Goal: Feedback & Contribution: Submit feedback/report problem

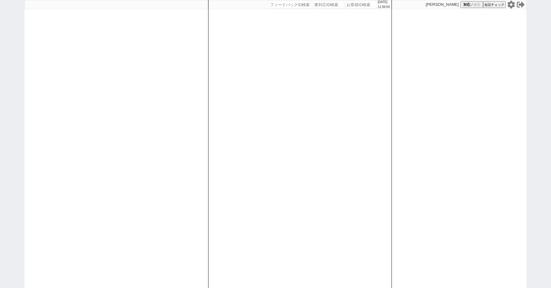
click at [356, 5] on input "number" at bounding box center [361, 4] width 31 height 7
type input "41953"
select select "4"
select select "10"
select select "8"
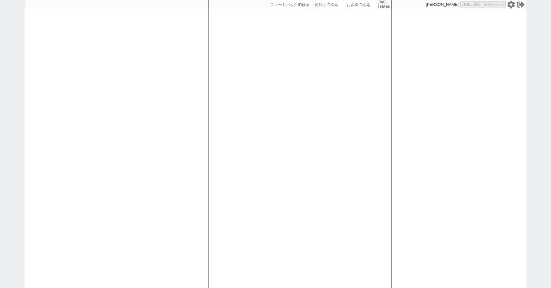
select select "8"
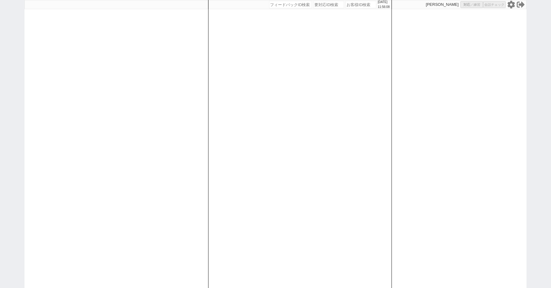
select select "8"
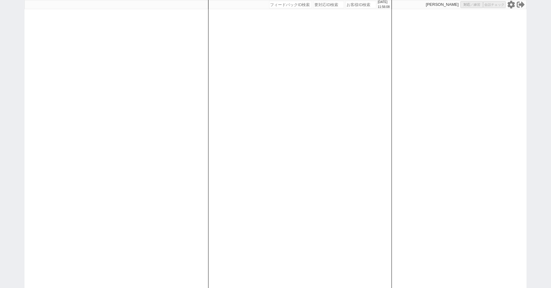
select select "8"
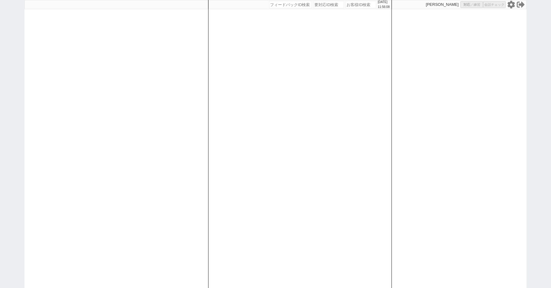
select select "8"
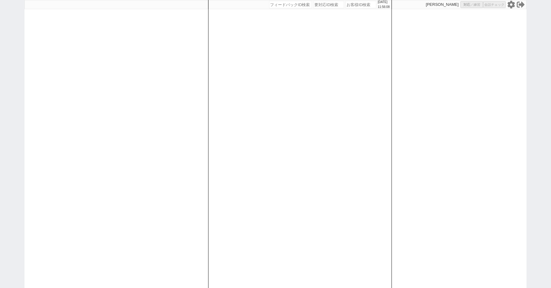
select select "8"
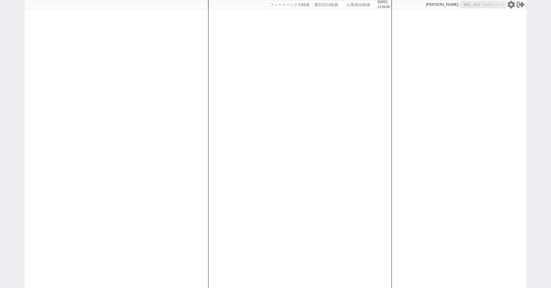
select select "8"
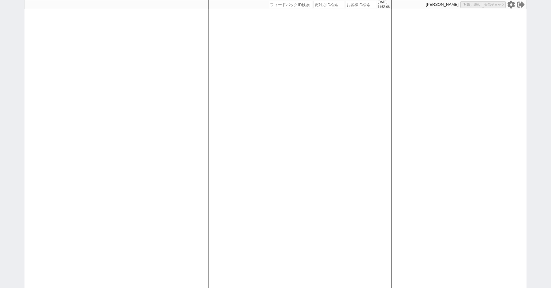
select select "8"
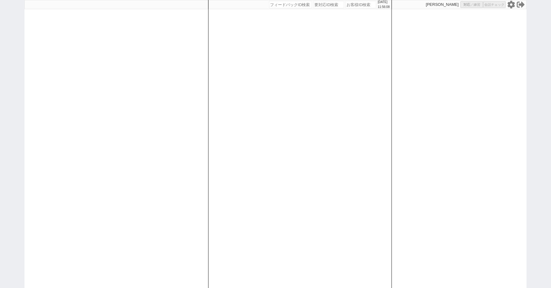
select select "8"
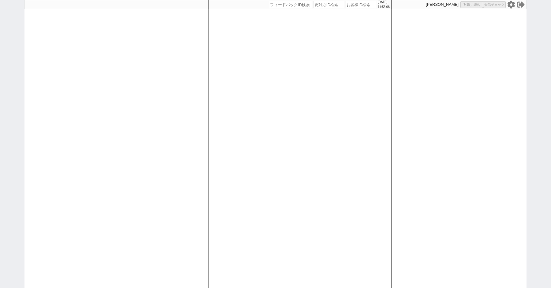
select select "8"
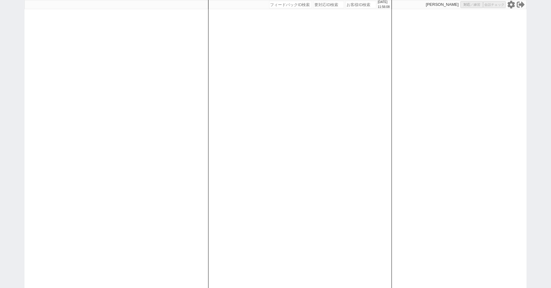
select select "8"
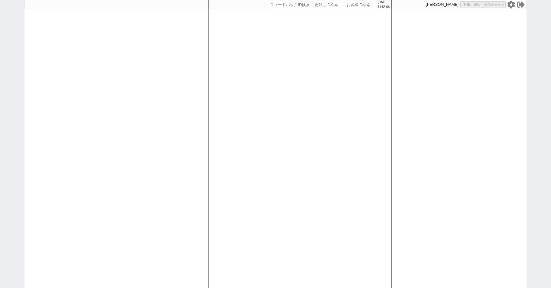
select select "8"
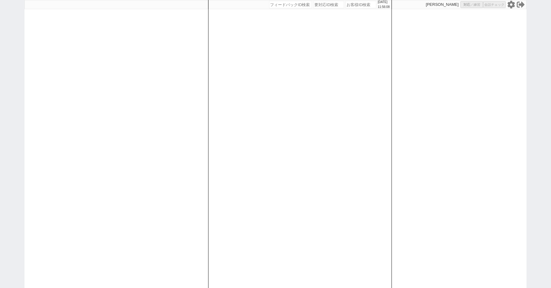
select select "8"
select select "10"
select select "8"
select select "10"
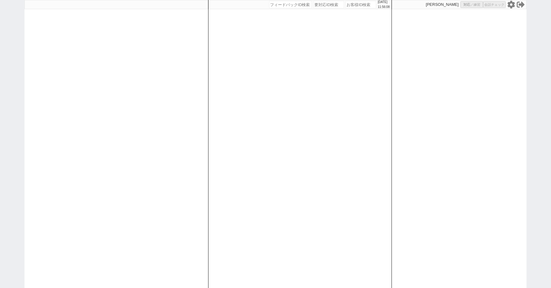
select select "8"
select select "3"
select select "8"
select select
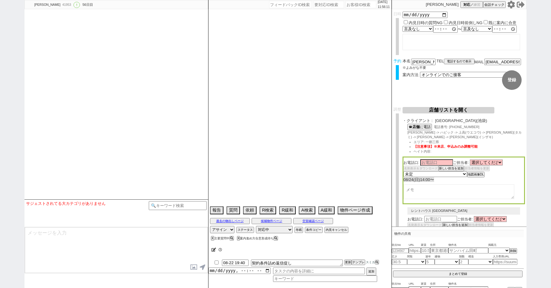
select select "13"
select select "0"
select select "21"
select select "33"
select select "959"
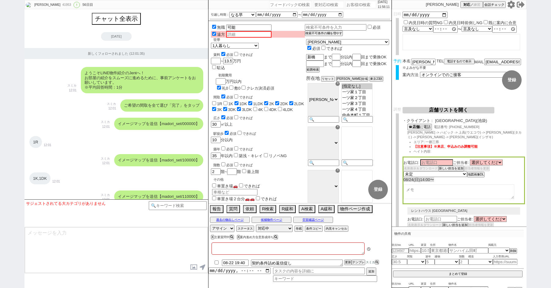
type textarea "ここにたどり着いた人は[PERSON_NAME]までお知らせください。 お客様の特定用に伝えているカスタマーIDとなってます。"
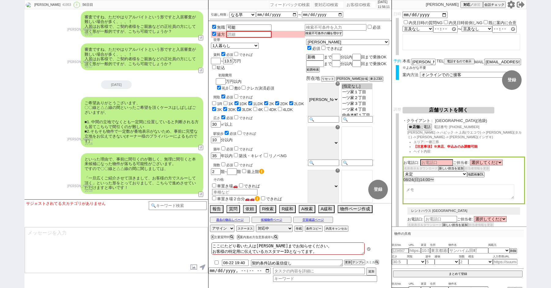
scroll to position [41, 0]
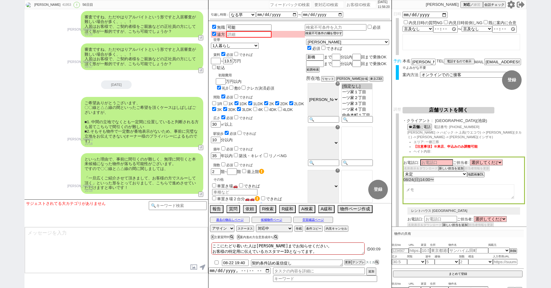
click at [172, 205] on input at bounding box center [178, 206] width 58 height 8
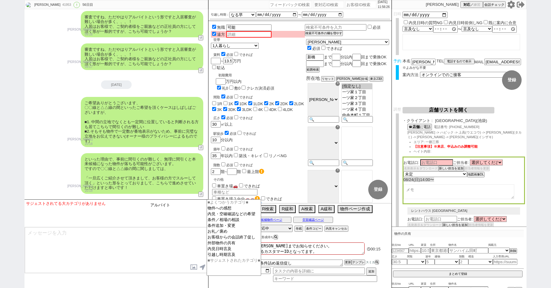
type input "アルバイト"
click at [154, 236] on textarea at bounding box center [116, 251] width 183 height 46
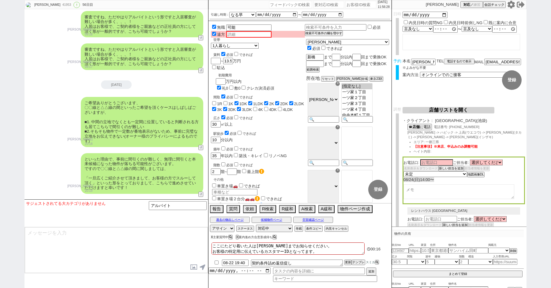
click at [212, 238] on button "X" at bounding box center [212, 237] width 2 height 3
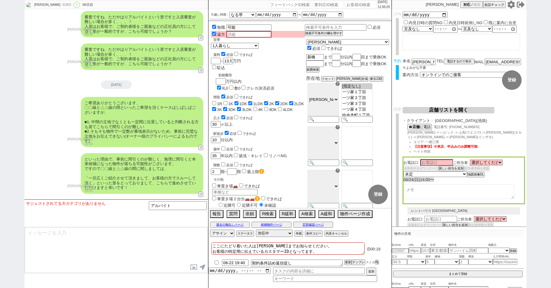
click at [215, 261] on input "checkbox" at bounding box center [216, 263] width 9 height 4
checkbox input "true"
click at [172, 208] on input "アルバイト" at bounding box center [178, 206] width 58 height 8
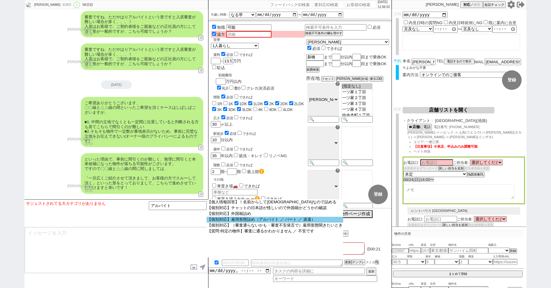
click at [0, 0] on option "【個別対応】雇用形態詰め（アルバイト ／ パート ／ 派遣）" at bounding box center [0, 0] width 0 height 0
select select "雇用形態詰め（アルバイト ／ パート ／ 派遣）"
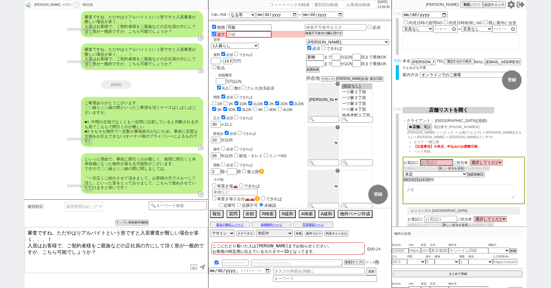
click at [130, 251] on textarea "審査ですね、ただやはりアルバイトという形ですと入居審査が難しい場合が多く、、、！ 入居はお客様で、ご契約者様をご親族などの正社員の方にして頂く形が一般的ですが…" at bounding box center [116, 251] width 183 height 46
type textarea "審査ですね、ただやはりアルバイトという形ですと入居審査が難しい場合が多く、、、！ 入居はお客様で、ご契約者様をご親族などの正社員の方にして頂く形が一般的ですが…"
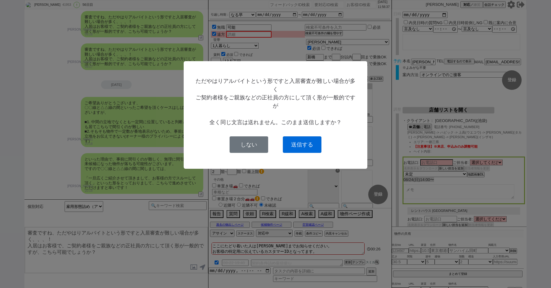
click at [294, 146] on button "送信する" at bounding box center [302, 145] width 39 height 17
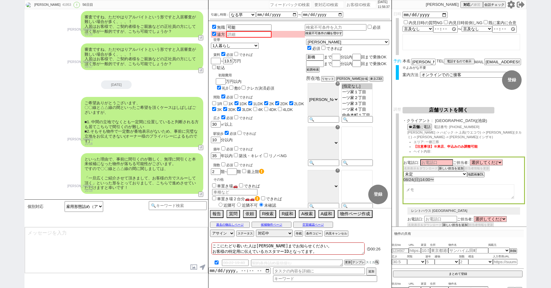
scroll to position [13617, 0]
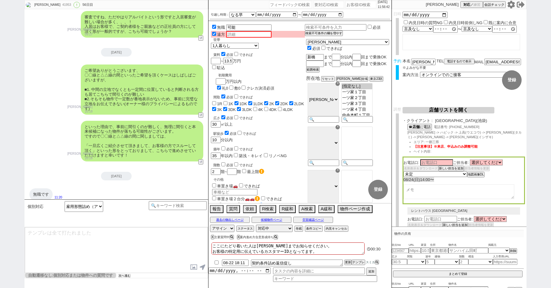
click at [125, 277] on button "次へ進む" at bounding box center [125, 276] width 12 height 4
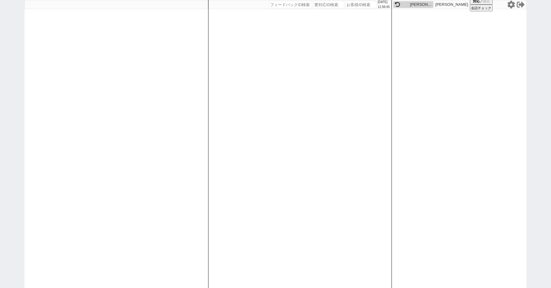
click at [414, 3] on div "[PERSON_NAME]" at bounding box center [421, 4] width 22 height 5
select select "4"
select select "10"
select select "8"
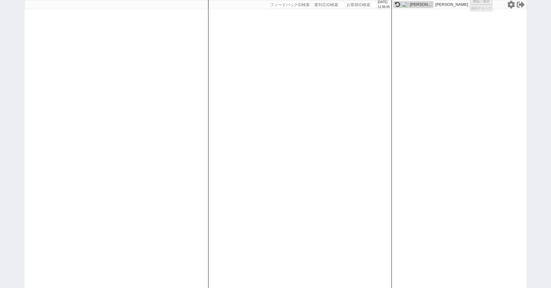
select select "8"
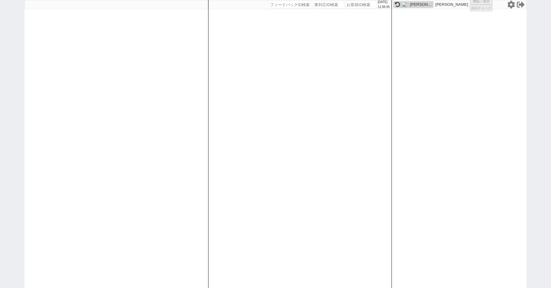
select select "8"
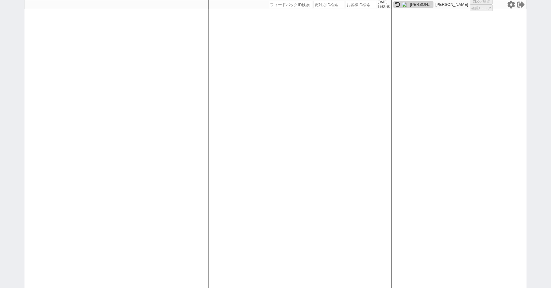
select select "8"
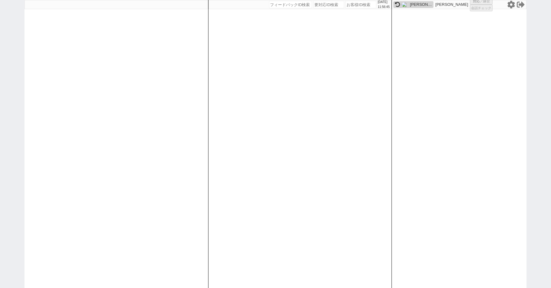
select select "8"
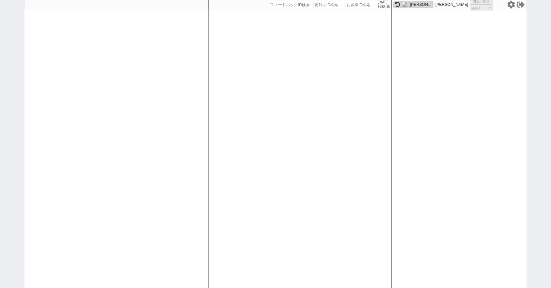
select select "8"
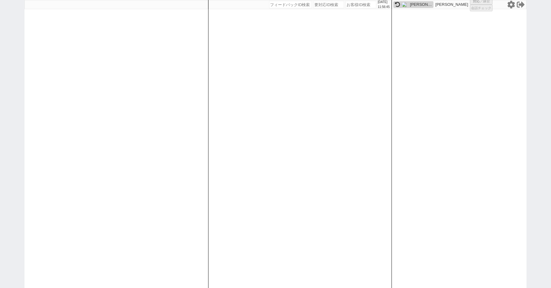
select select "8"
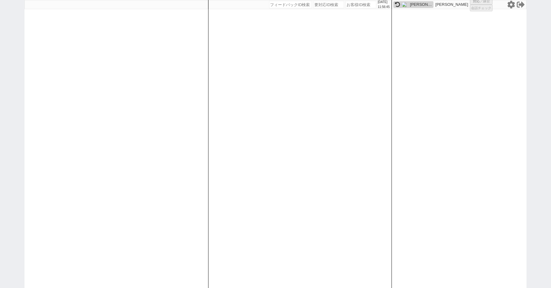
select select "8"
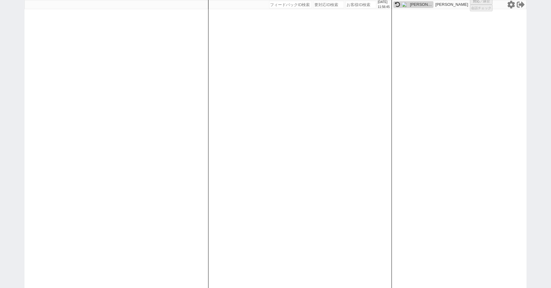
select select "8"
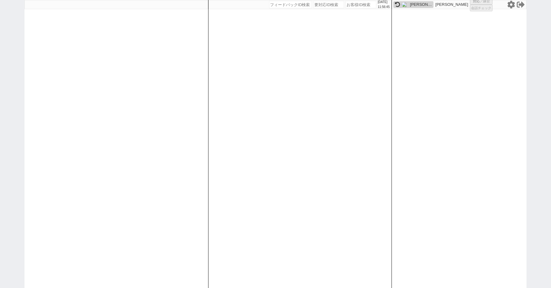
select select "8"
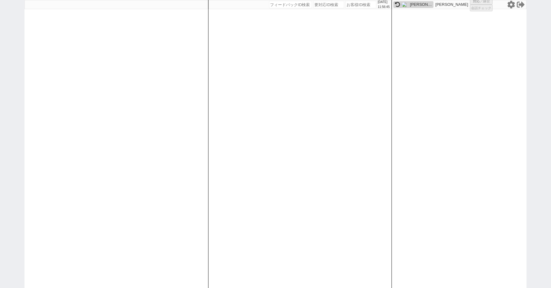
select select "8"
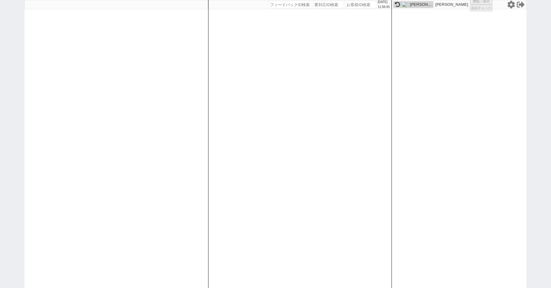
select select "8"
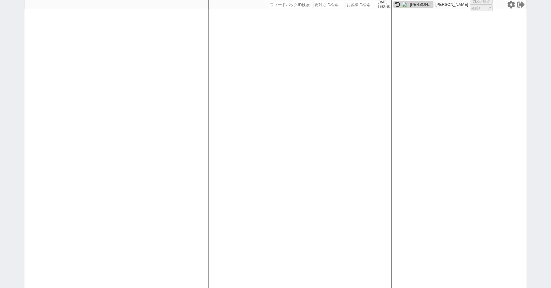
select select "10"
select select "8"
select select "10"
select select "8"
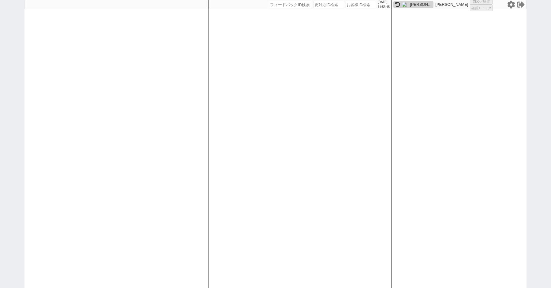
select select "3"
select select "8"
select select
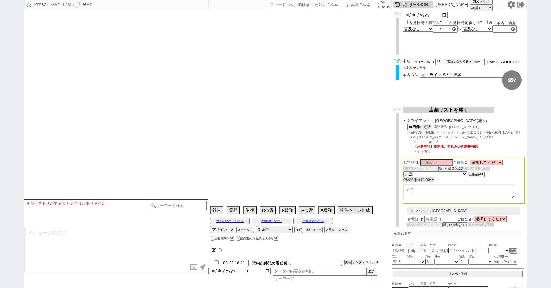
click at [216, 262] on input "checkbox" at bounding box center [216, 263] width 9 height 4
checkbox input "true"
select select "13"
select select "0"
select select "21"
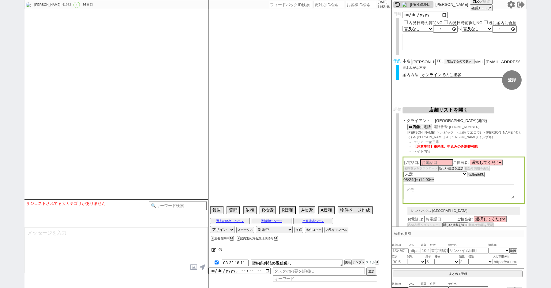
select select "33"
select select "959"
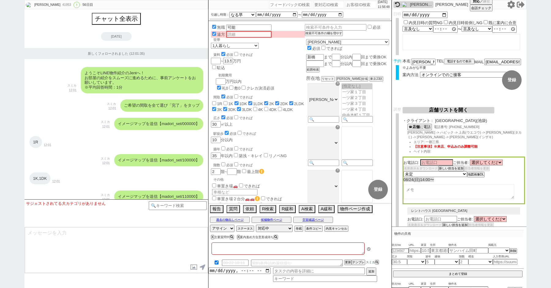
type textarea "ここにたどり着いた人は[PERSON_NAME]までお知らせください。 お客様の特定用に伝えているカスタマーIDとなってます。"
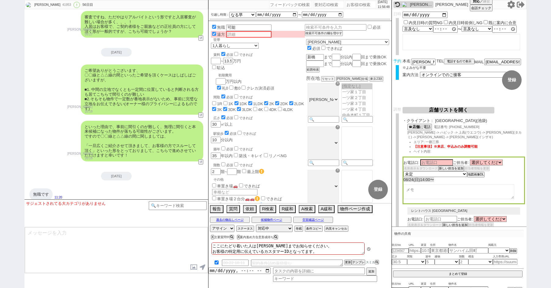
scroll to position [41, 0]
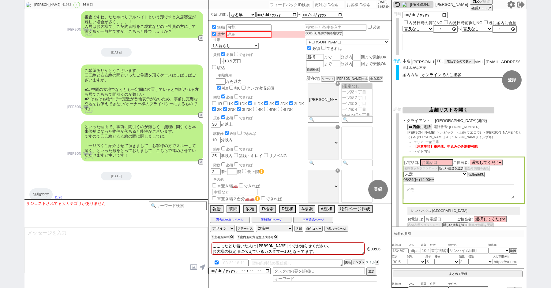
click at [217, 212] on button "報告" at bounding box center [216, 209] width 12 height 7
click at [0, 0] on div "接客報告 開発報告 テンプレ報告 FBの種類を選んでください ミス以外 条件入力 カテゴリ選択 状況入力 会話成り立たない・吹き出しミス 誤字脱字、言い回し、…" at bounding box center [0, 0] width 0 height 0
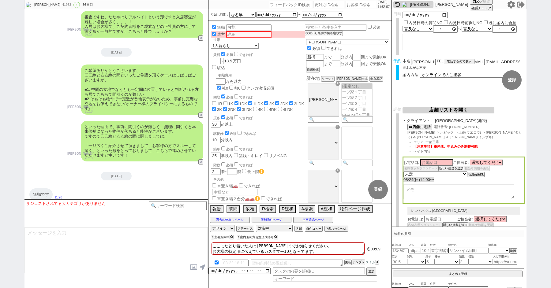
click at [238, 27] on input "可能" at bounding box center [248, 28] width 45 height 6
click at [238, 27] on input "可能" at bounding box center [248, 27] width 44 height 5
click at [240, 26] on input "可能" at bounding box center [248, 27] width 44 height 5
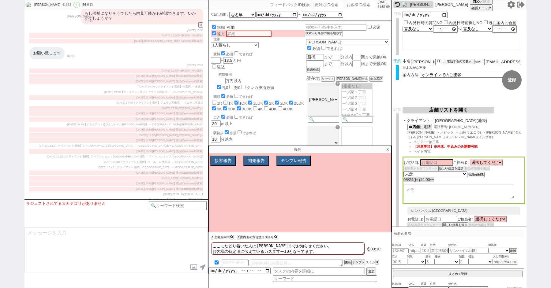
scroll to position [32565, 0]
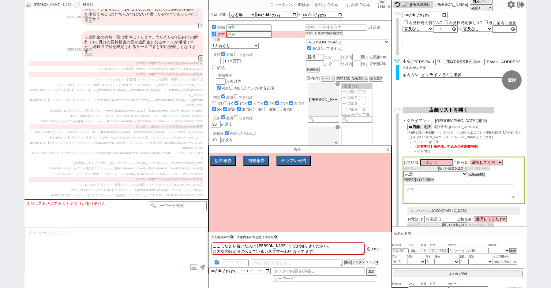
click at [60, 5] on div "41953" at bounding box center [66, 4] width 12 height 5
copy div "41953"
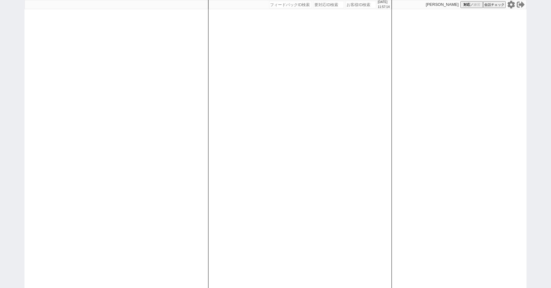
click at [2, 62] on div "[DATE] 11:57:14 候補物件を追加してしてください 紹介した物件一覧 他社物件を追加する 空室確認ページに追加・削除 紹介した物件一覧 他社物件を…" at bounding box center [275, 144] width 551 height 288
paste input "41953"
type input "41953"
select select "4"
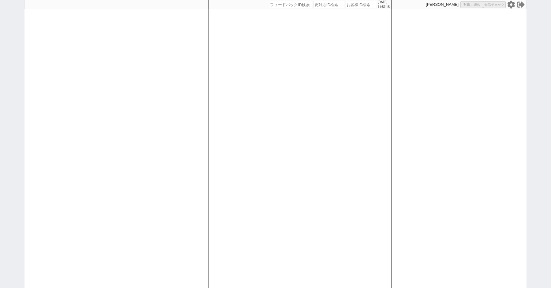
select select "10"
select select "8"
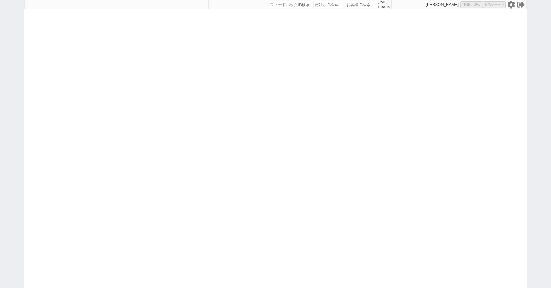
select select "8"
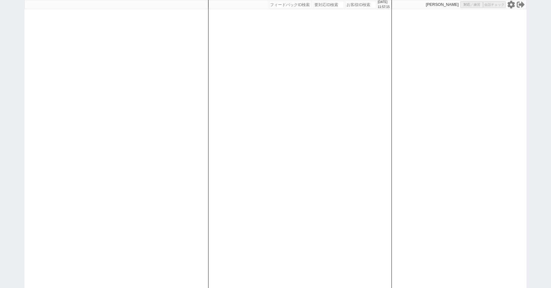
select select "8"
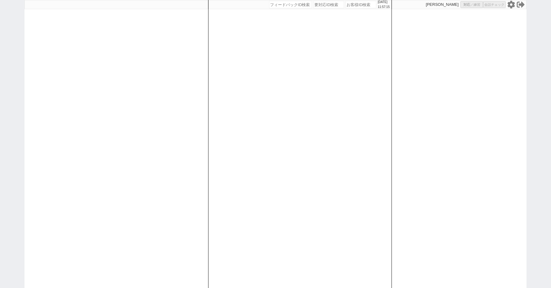
select select "8"
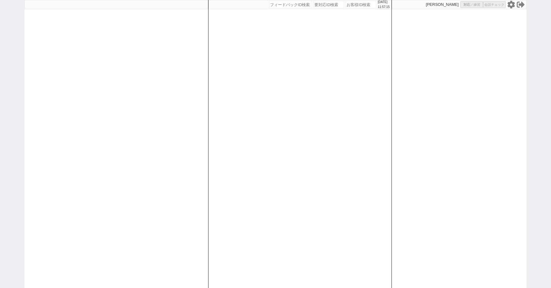
select select "8"
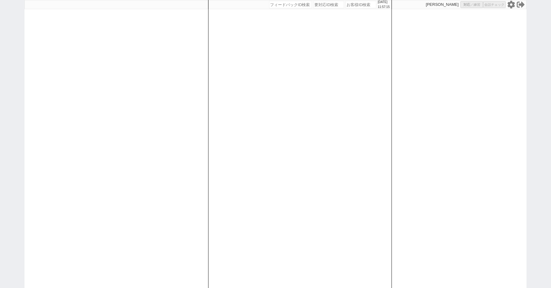
select select "8"
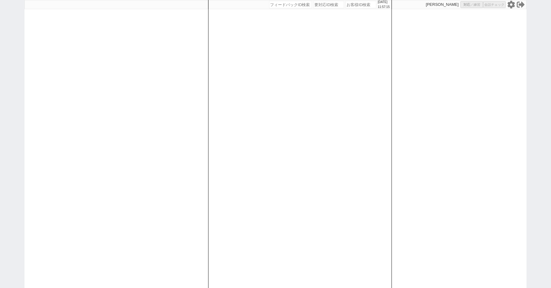
select select "8"
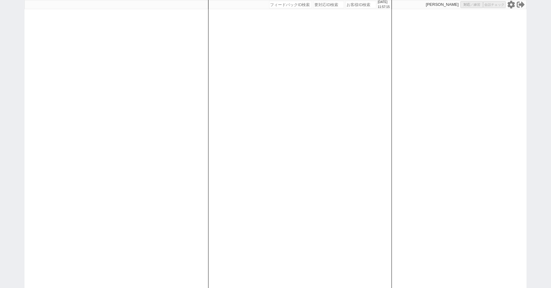
select select "8"
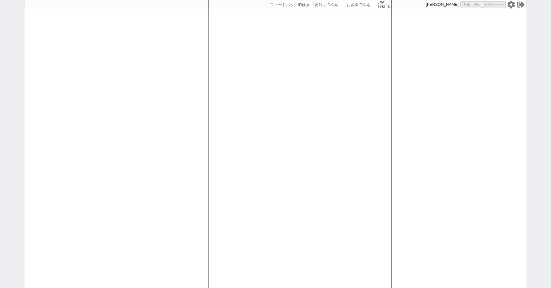
select select "8"
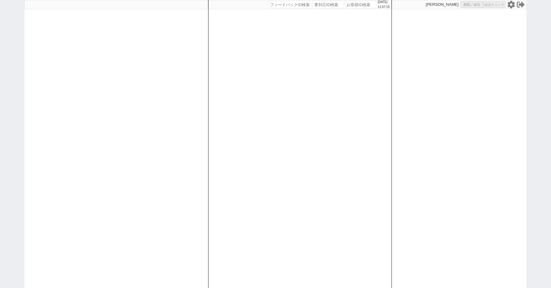
select select "8"
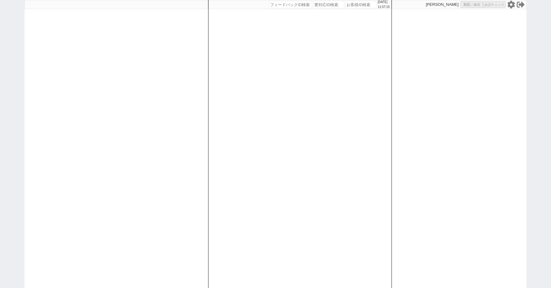
select select "8"
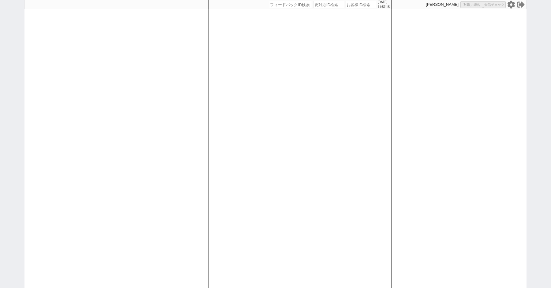
select select "8"
select select "10"
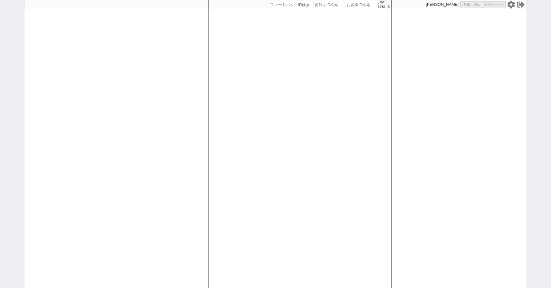
select select "8"
select select "10"
select select "8"
select select "3"
select select "8"
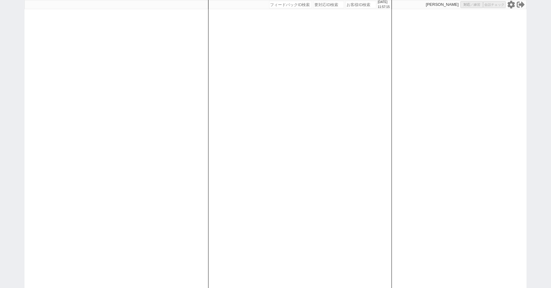
select select "8"
select select
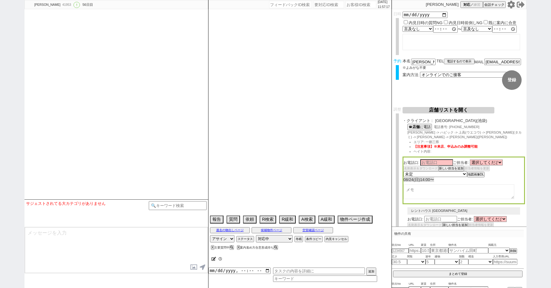
type textarea "ここにたどり着いた人は[PERSON_NAME]までお知らせください。 お客様の特定用に伝えているカスタマーIDとなってます。"
select select "13"
select select "0"
select select "21"
select select "33"
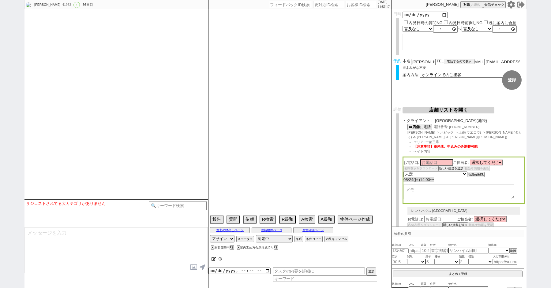
select select "959"
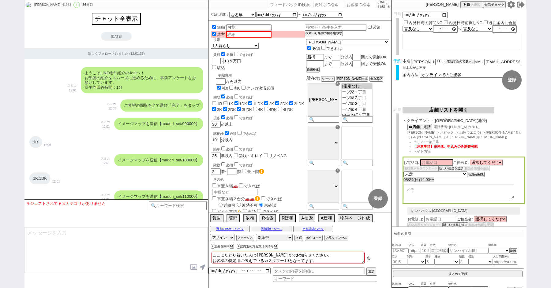
scroll to position [41, 0]
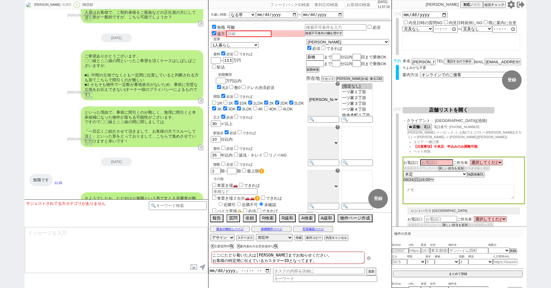
click at [241, 27] on input "可能" at bounding box center [248, 27] width 44 height 5
type input "可"
click at [285, 114] on div "広さ 必須 できれば 30 ㎡以上" at bounding box center [258, 120] width 94 height 13
select select "21"
select select "33"
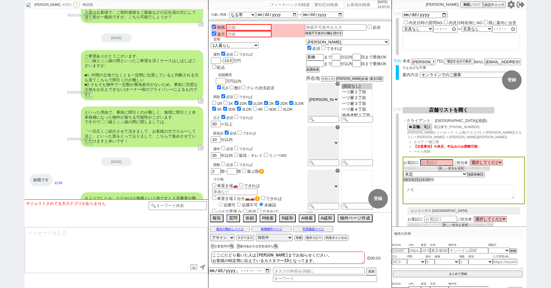
select select "959"
click at [60, 3] on div "41953" at bounding box center [66, 4] width 12 height 5
copy div "41953"
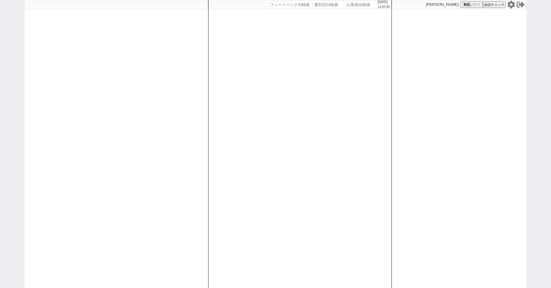
click at [6, 49] on div "[DATE] 11:57:25 候補物件を追加してしてください 紹介した物件一覧 他社物件を追加する 空室確認ページに追加・削除 紹介した物件一覧 他社物件を…" at bounding box center [275, 144] width 551 height 288
paste input "41953"
type input "41953"
select select "4"
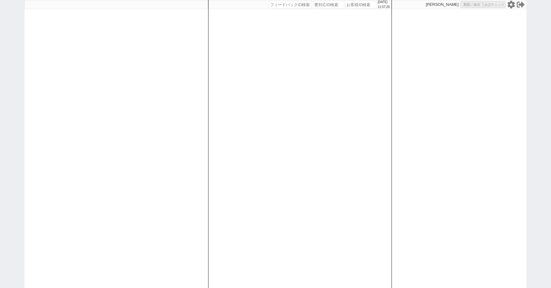
select select "10"
select select "8"
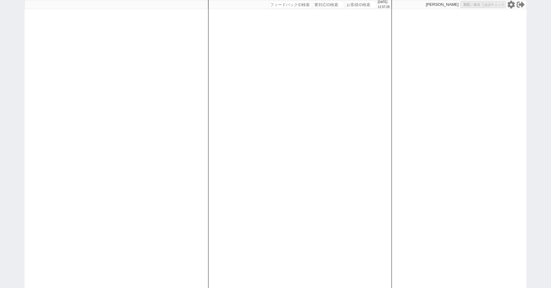
select select "8"
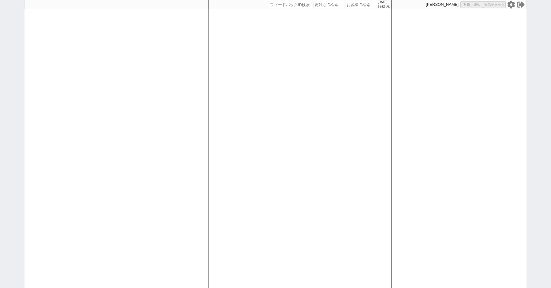
select select "8"
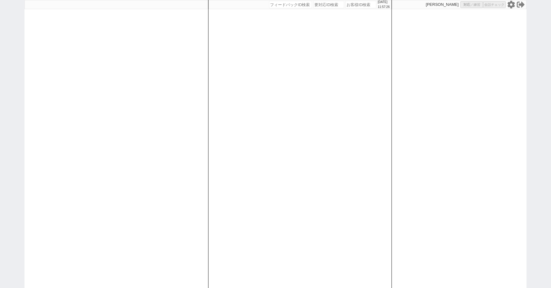
select select "8"
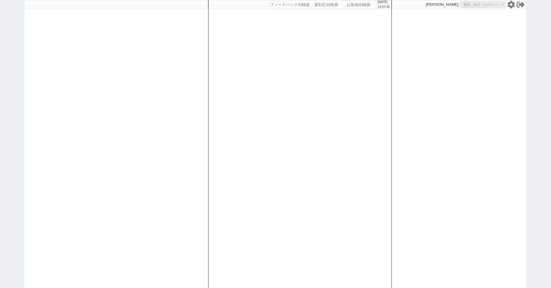
select select "8"
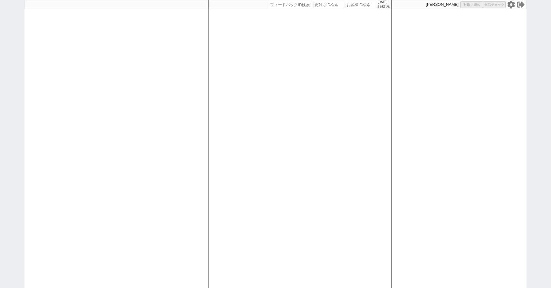
select select "8"
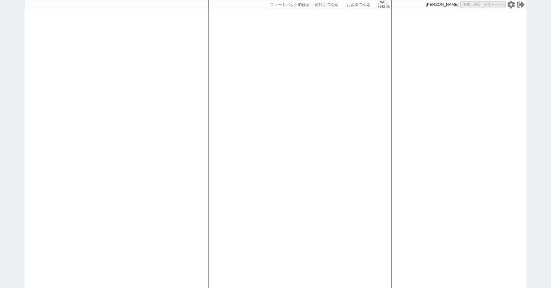
select select "8"
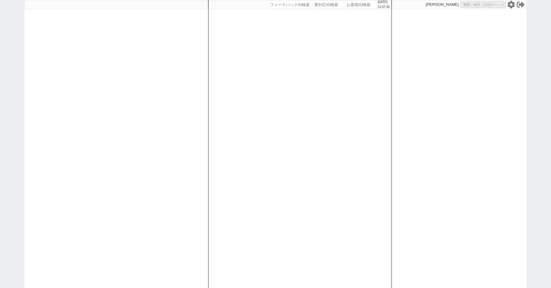
select select "8"
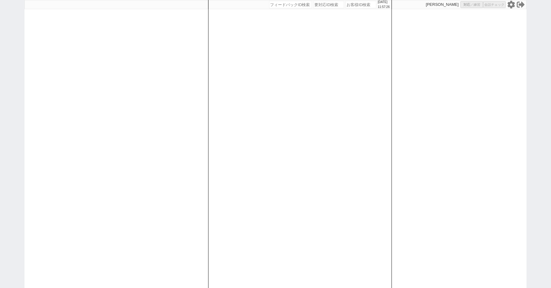
select select "8"
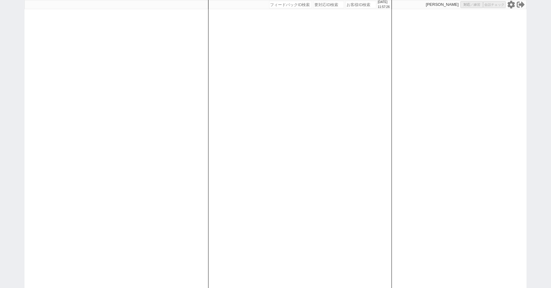
select select "8"
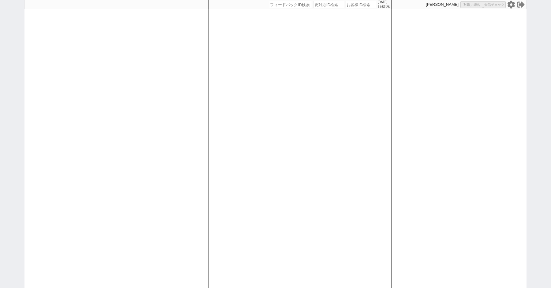
select select "8"
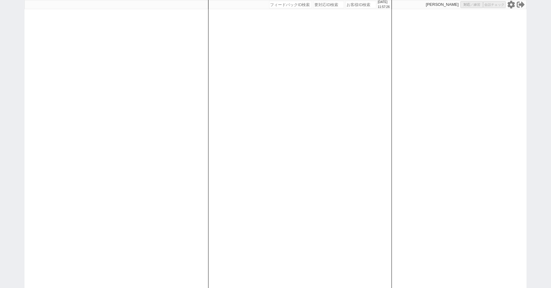
select select "8"
select select "10"
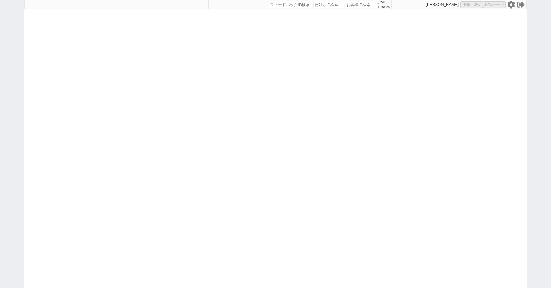
select select "8"
select select "10"
select select "8"
select select "3"
select select "8"
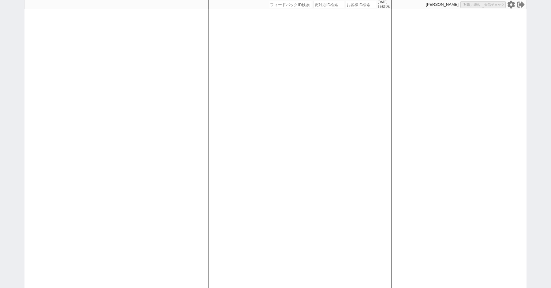
select select "8"
select select
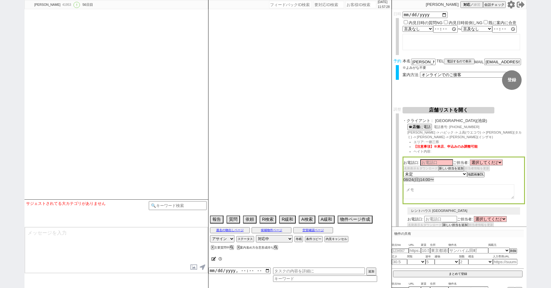
select select "13"
select select "0"
select select "21"
select select "33"
select select "959"
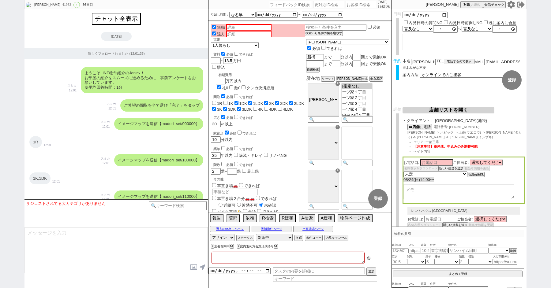
type textarea "ここにたどり着いた人は[PERSON_NAME]までお知らせください。 お客様の特定用に伝えているカスタマーIDとなってます。"
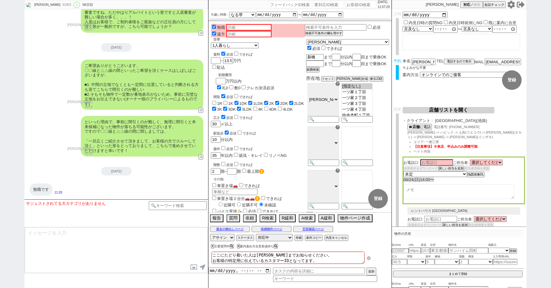
scroll to position [41, 0]
click at [201, 278] on button "↺" at bounding box center [202, 280] width 4 height 4
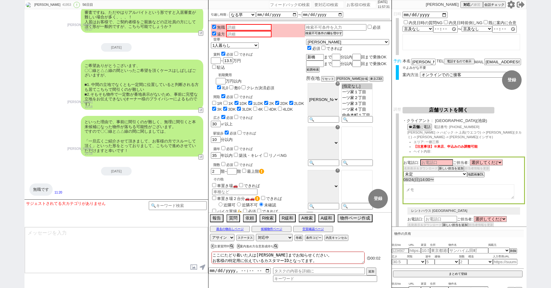
click at [201, 278] on button "↺" at bounding box center [202, 280] width 4 height 4
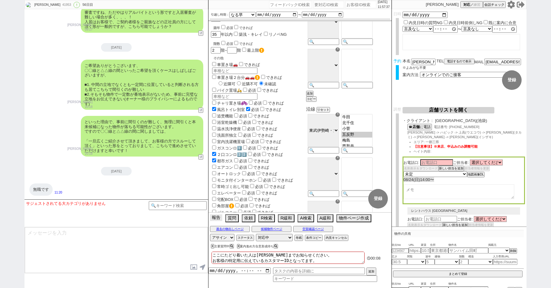
click at [218, 217] on button "報告" at bounding box center [216, 218] width 12 height 7
click at [0, 0] on div "接客報告 開発報告 テンプレ報告 FBの種類を選んでください ミス以外 条件入力 カテゴリ選択 状況入力 会話成り立たない・吹き出しミス 誤字脱字、言い回し、…" at bounding box center [0, 0] width 0 height 0
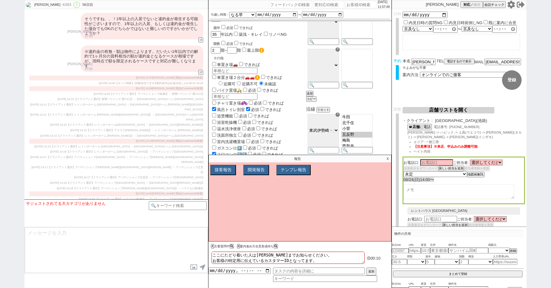
scroll to position [32708, 0]
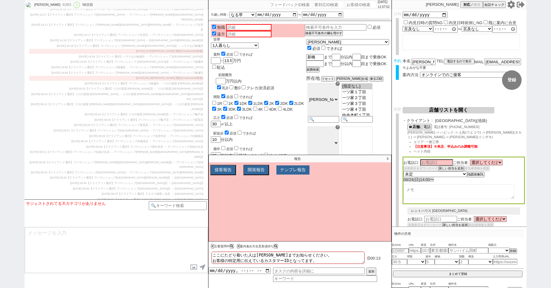
click at [292, 172] on button "テンプレ報告" at bounding box center [293, 170] width 33 height 9
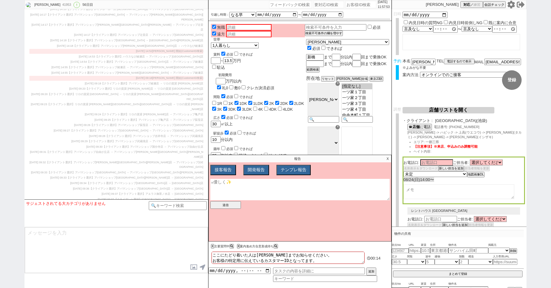
click at [231, 184] on textarea at bounding box center [299, 189] width 179 height 21
click at [276, 183] on textarea "アルバイト詰めの回答テンプレが出ない" at bounding box center [299, 189] width 179 height 21
click at [343, 187] on textarea "アルバイト詰めの回答テンプレがクルクル押しても出ない" at bounding box center [299, 189] width 179 height 21
paste textarea "しこまりました、そうしましたら審査相談自体は可能な場合もあるかと思いますので進めてまいりますね！"
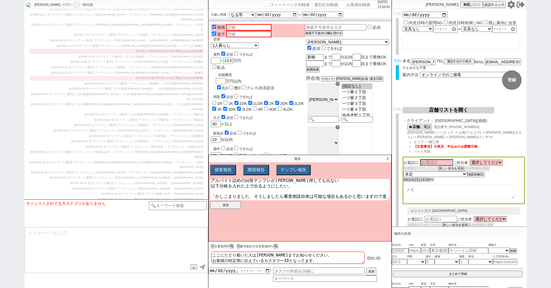
scroll to position [1, 0]
click at [216, 189] on textarea "アルバイト詰めの回答テンプレがクルクル押しても出ない 以下分岐を入れた上で出るようにしたい。 「かしこまりました、そうしましたら審査相談自体は可能な場合もある…" at bounding box center [299, 189] width 179 height 21
paste textarea "親族で代理契約可能/連帯保証人立てられる"
click at [293, 186] on textarea "アルバイト詰めの回答テンプレがクルクル押しても出ない 以下分岐を入れた上で出るようにしたい。 親族で代理契約可能/連帯保証人立てられる 「かしこまりました、そ…" at bounding box center [299, 189] width 179 height 21
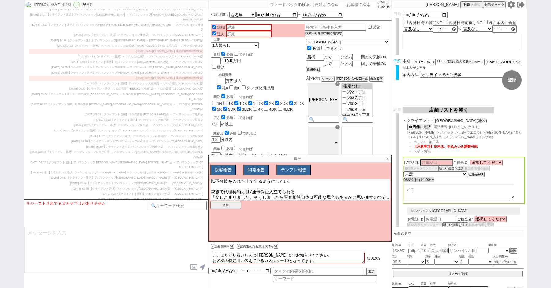
click at [272, 201] on textarea "アルバイト詰めの回答テンプレがクルクル押しても出ない 以下分岐を入れた上で出るようにしたい。 親族で代理契約可能/連帯保証人立てられる 「かしこまりました、そ…" at bounding box center [299, 189] width 179 height 21
drag, startPoint x: 247, startPoint y: 198, endPoint x: 216, endPoint y: 195, distance: 31.7
click at [216, 195] on textarea "アルバイト詰めの回答テンプレがクルクル押しても出ない 以下分岐を入れた上で出るようにしたい。 親族で代理契約可能/連帯保証人立てられる 「かしこまりました、そ…" at bounding box center [299, 189] width 179 height 21
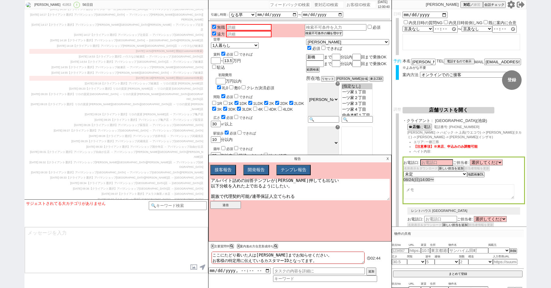
paste textarea "しこまりました、そうしましたら基本的に関して相談自体は可能と思われますので、通常通り進めてまいりますね！"
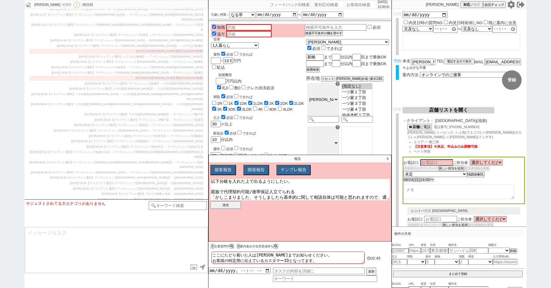
click at [283, 199] on textarea "アルバイト詰めの回答テンプレがクルクル押しても出ない 以下分岐を入れた上で出るようにしたい。 親族で代理契約可能/連帯保証人立てられる 「かしこまりました、そ…" at bounding box center [299, 189] width 179 height 21
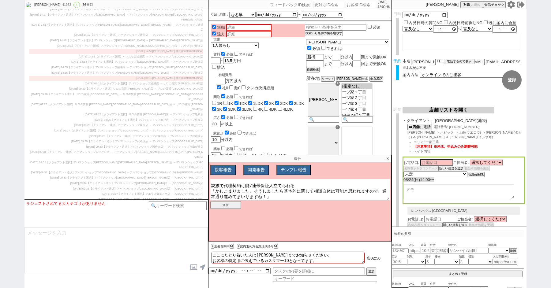
scroll to position [14, 0]
paste textarea "親族で代理契約不可/連帯保証人立てられない"
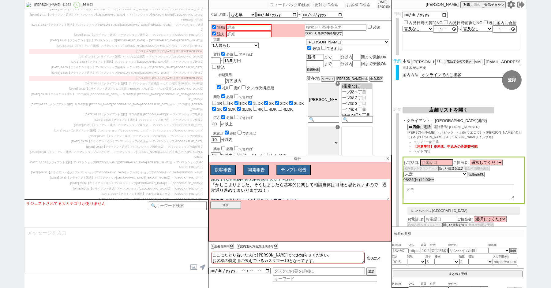
click at [303, 195] on textarea "アルバイト詰めの回答テンプレがクルクル押しても出ない 以下分岐を入れた上で出るようにしたい。 親族で代理契約可能/連帯保証人立てられる 「かしこまりました、そ…" at bounding box center [299, 189] width 179 height 21
click at [211, 193] on textarea "アルバイト詰めの回答テンプレがクルクル押しても出ない 以下分岐を入れた上で出るようにしたい。 親族で代理契約可能/連帯保証人立てられる 「かしこまりました、そ…" at bounding box center [299, 189] width 179 height 21
click at [215, 198] on textarea "アルバイト詰めの回答テンプレがクルクル押しても出ない 以下分岐を入れた上で出るようにしたい。 親族で代理契約可能/連帯保証人立てられる 「かしこまりました、そ…" at bounding box center [299, 189] width 179 height 21
paste textarea "ようでしたか、、！ご存知かとは思いますが@@【無職/アルバイト/派遣】の方の契約とのことで、与信的に契約方式などが複雑となります(NGな物件以外では、要相談と…"
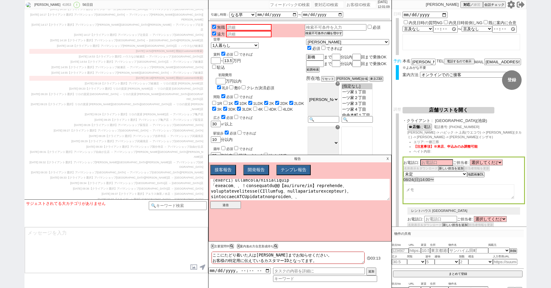
scroll to position [33, 0]
click at [323, 185] on textarea at bounding box center [299, 189] width 179 height 21
click at [383, 198] on textarea at bounding box center [299, 189] width 179 height 21
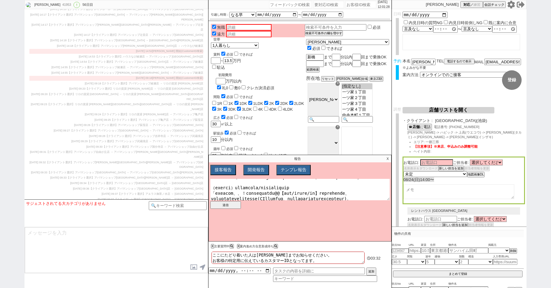
drag, startPoint x: 333, startPoint y: 187, endPoint x: 246, endPoint y: 188, distance: 87.3
click at [246, 188] on textarea at bounding box center [299, 189] width 179 height 21
click at [228, 197] on textarea at bounding box center [299, 189] width 179 height 21
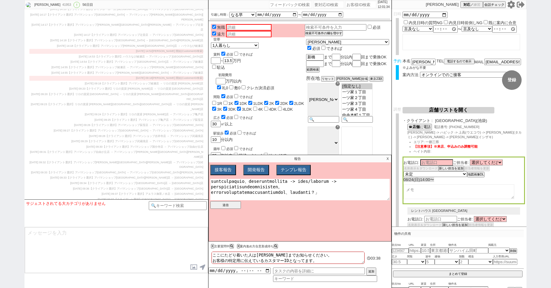
paste textarea "親族で代理契約不可/連帯保証人立てられない"
paste textarea "さようでしたか、、！ご存知かとは思いますが@@【無職/アルバイト/派遣】の方の契約とのことで、与信的に契約方式などが複雑となります(NGな物件以外では、要相談…"
click at [317, 183] on textarea at bounding box center [299, 189] width 179 height 21
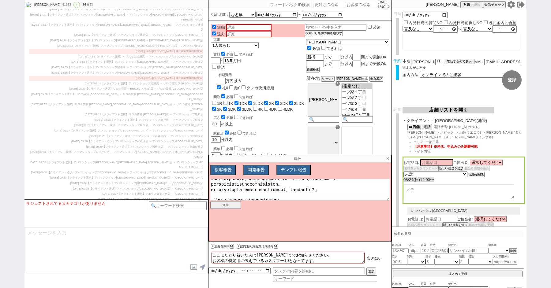
scroll to position [74, 0]
click at [213, 191] on textarea at bounding box center [299, 189] width 179 height 21
click at [323, 198] on textarea at bounding box center [299, 189] width 179 height 21
type textarea "アルバイト詰めの回答テンプレがクルクル押しても出ない 以下分岐を入れた上で出るようにしたい。 親族で代理契約可能/連帯保証人立てられる 「かしこまりました、そ…"
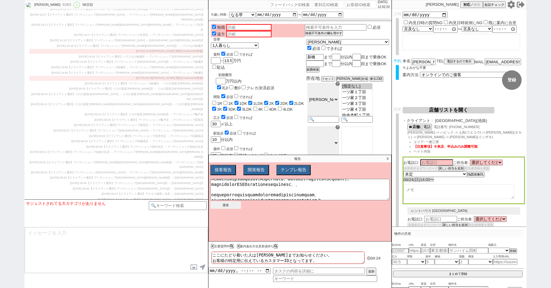
click at [232, 206] on button "送信" at bounding box center [225, 206] width 31 height 8
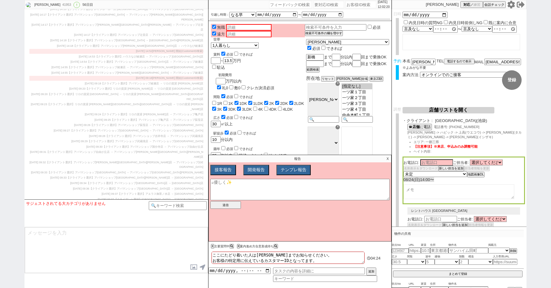
scroll to position [0, 0]
